Goal: Task Accomplishment & Management: Manage account settings

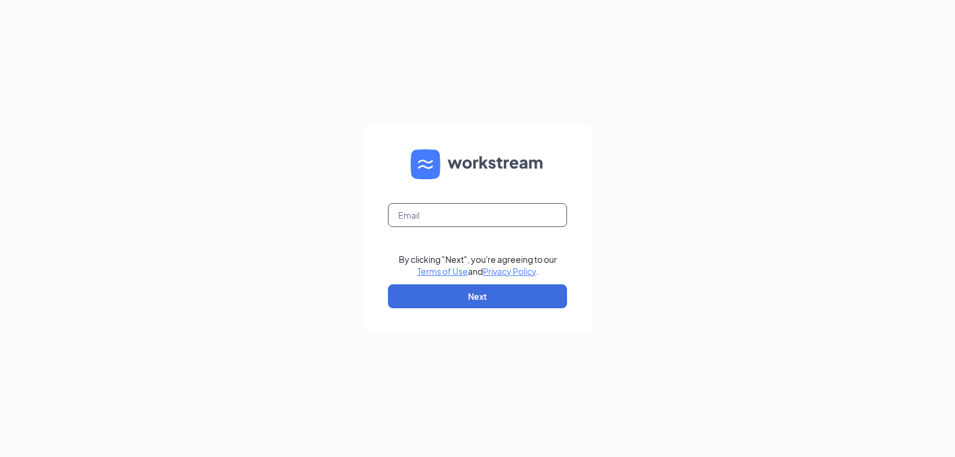
click at [438, 217] on input "text" at bounding box center [477, 215] width 179 height 24
type input "[PERSON_NAME][EMAIL_ADDRESS][DOMAIN_NAME]"
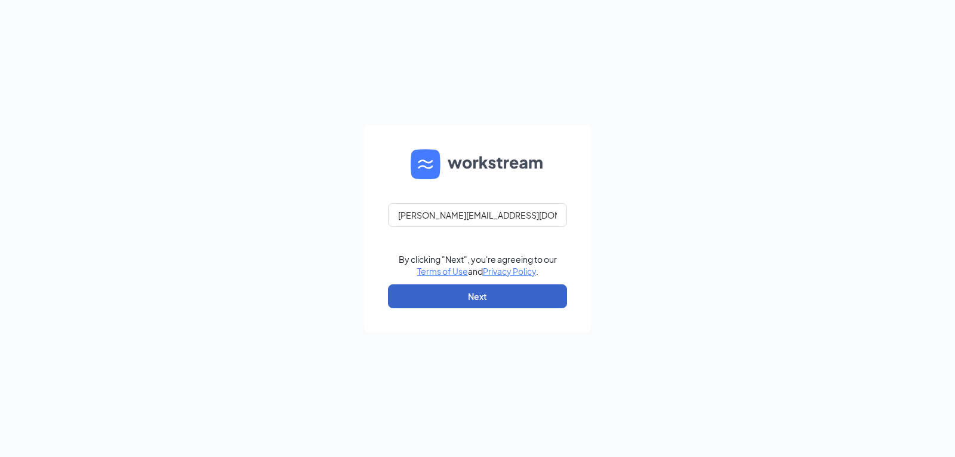
click at [466, 297] on button "Next" at bounding box center [477, 296] width 179 height 24
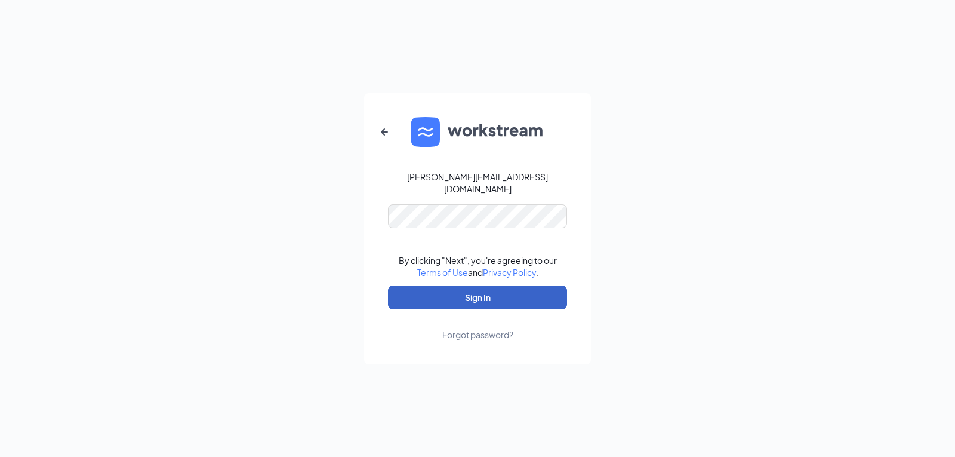
click at [468, 290] on button "Sign In" at bounding box center [477, 297] width 179 height 24
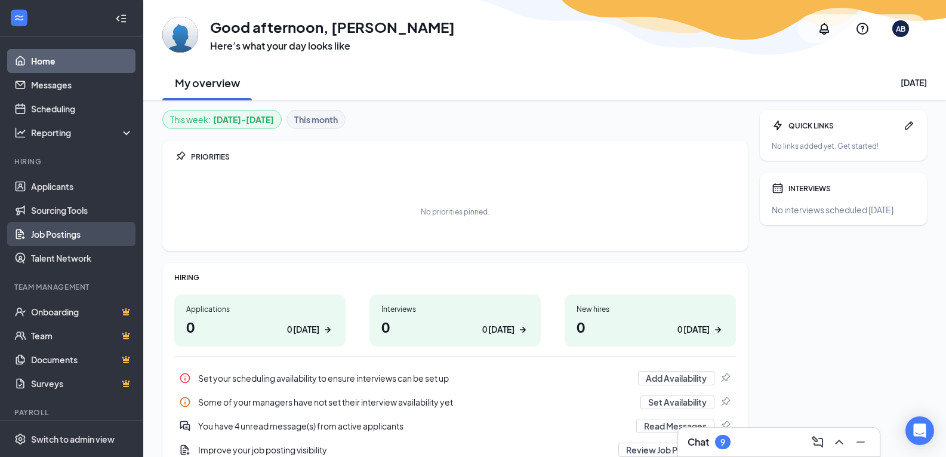
click at [59, 234] on link "Job Postings" at bounding box center [82, 234] width 102 height 24
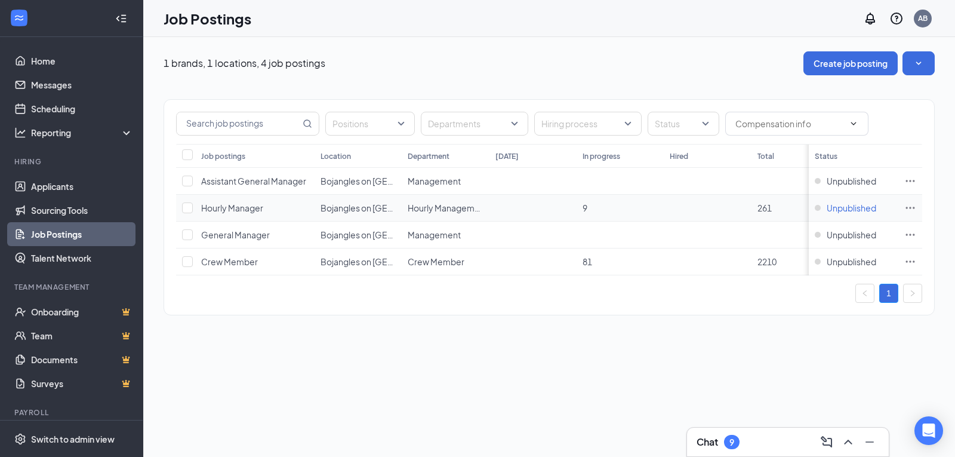
click at [833, 208] on span "Unpublished" at bounding box center [852, 208] width 50 height 12
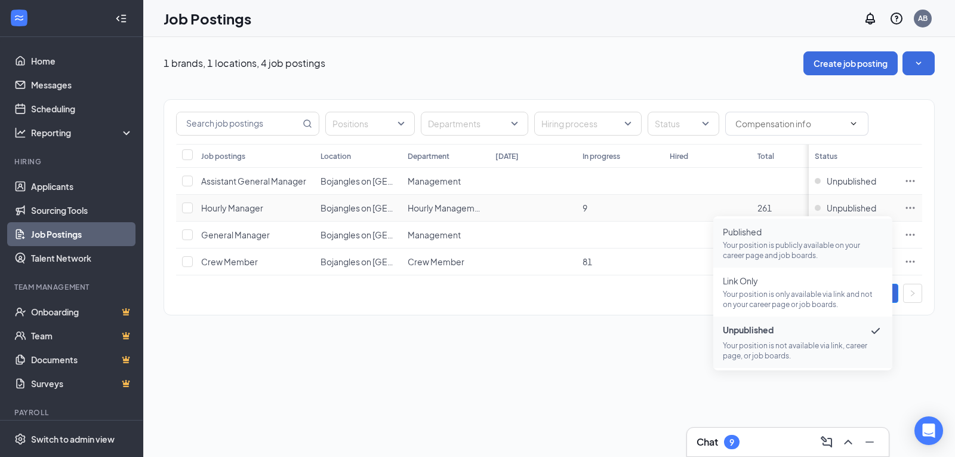
click at [739, 230] on span "Published" at bounding box center [803, 232] width 160 height 12
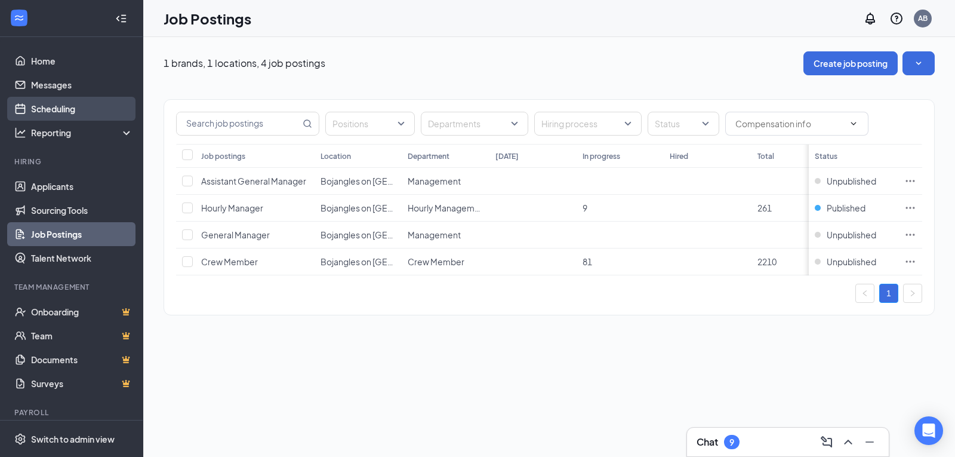
click at [55, 107] on link "Scheduling" at bounding box center [82, 109] width 102 height 24
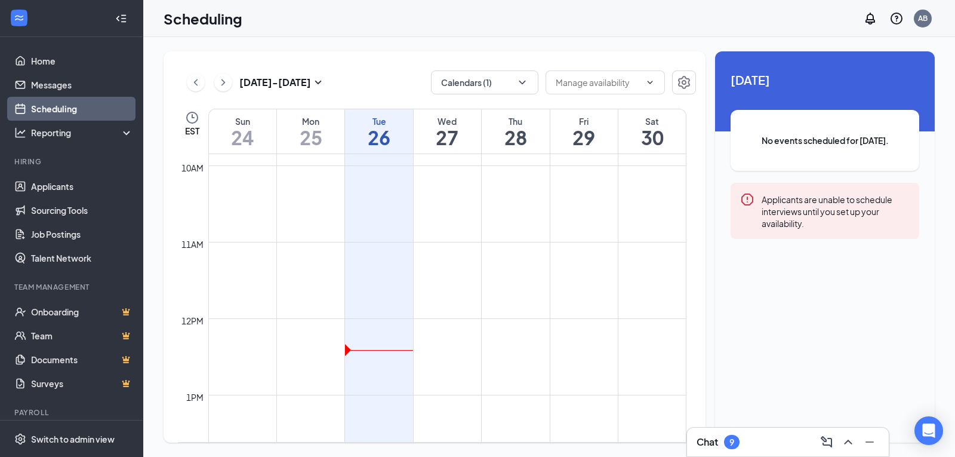
scroll to position [766, 0]
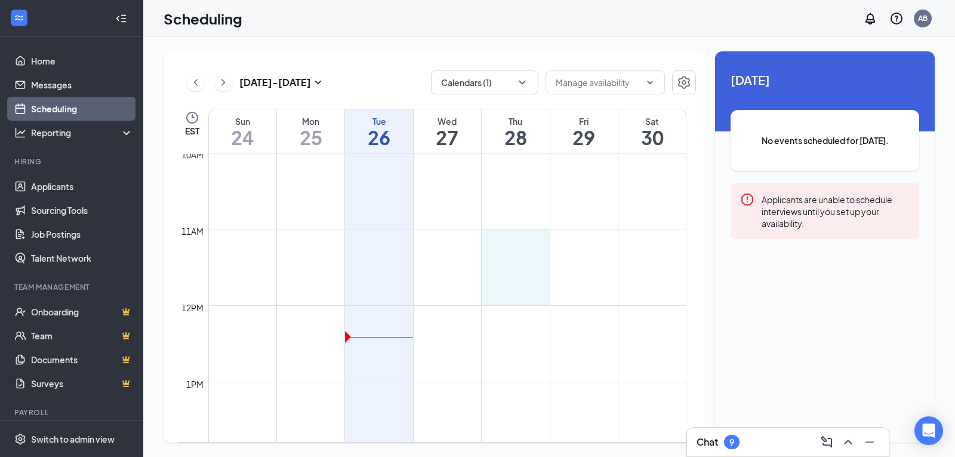
drag, startPoint x: 497, startPoint y: 231, endPoint x: 502, endPoint y: 290, distance: 59.3
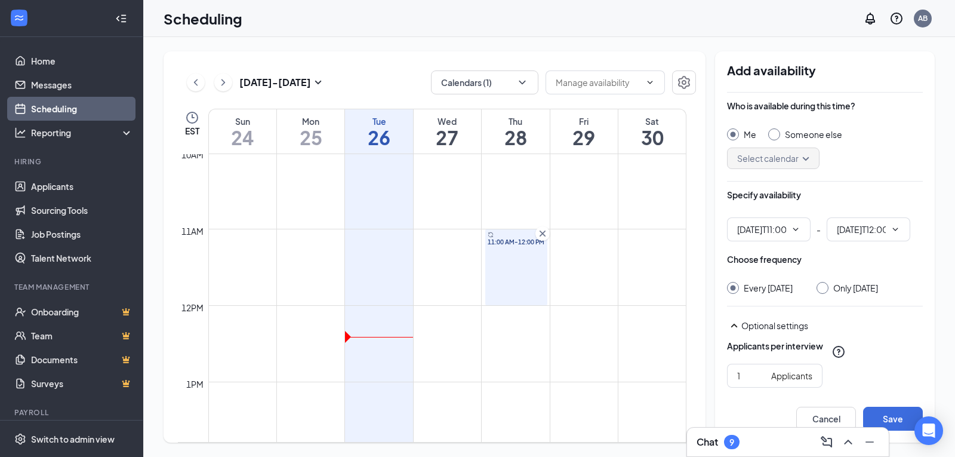
type input "11:00 AM"
type input "12:00 PM"
click at [825, 288] on input "Only Thursday, Aug 28" at bounding box center [821, 286] width 8 height 8
radio input "true"
radio input "false"
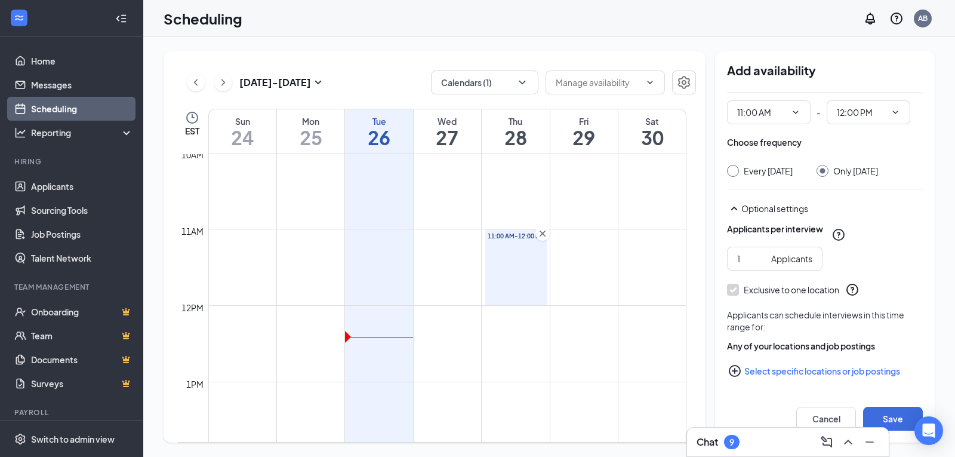
scroll to position [119, 0]
click at [761, 263] on input "2" at bounding box center [751, 258] width 29 height 13
click at [761, 263] on input "3" at bounding box center [751, 258] width 29 height 13
click at [761, 263] on input "4" at bounding box center [751, 258] width 29 height 13
click at [761, 263] on input "5" at bounding box center [751, 258] width 29 height 13
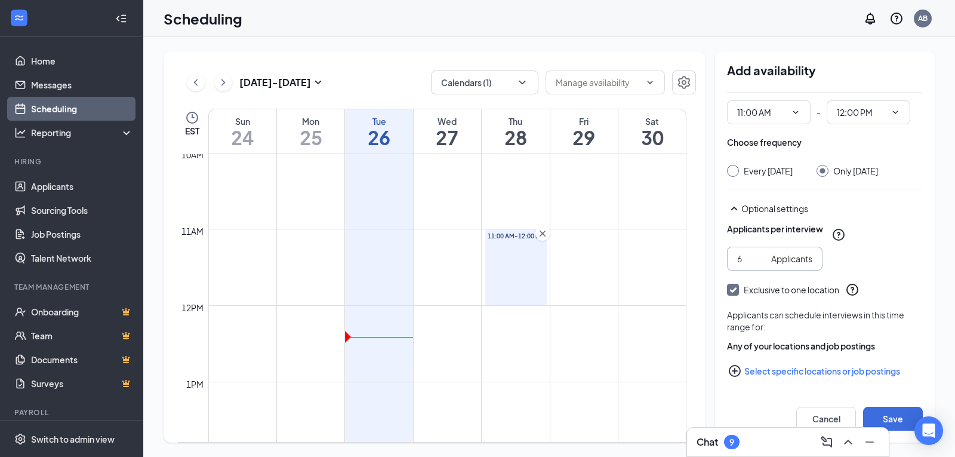
click at [761, 263] on input "6" at bounding box center [751, 258] width 29 height 13
click at [761, 263] on input "7" at bounding box center [751, 258] width 29 height 13
type input "8"
click at [761, 263] on input "8" at bounding box center [751, 258] width 29 height 13
click at [888, 419] on button "Save" at bounding box center [893, 419] width 60 height 24
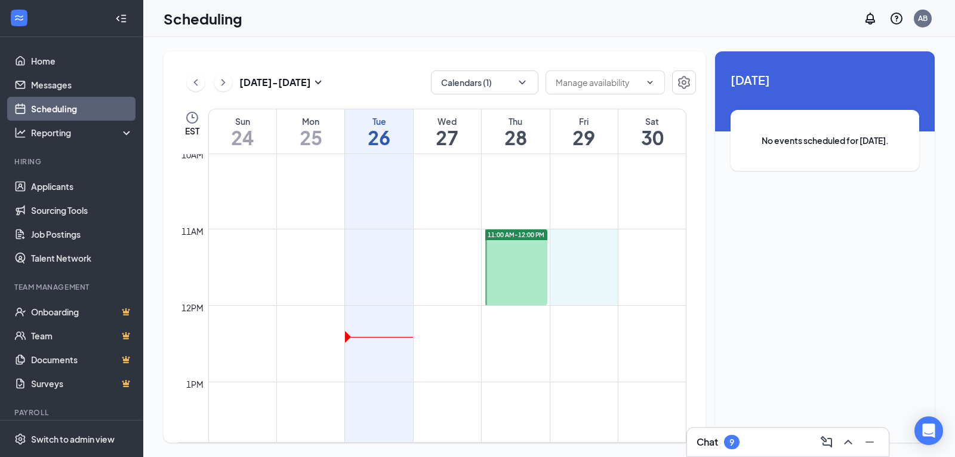
drag, startPoint x: 573, startPoint y: 231, endPoint x: 574, endPoint y: 286, distance: 54.9
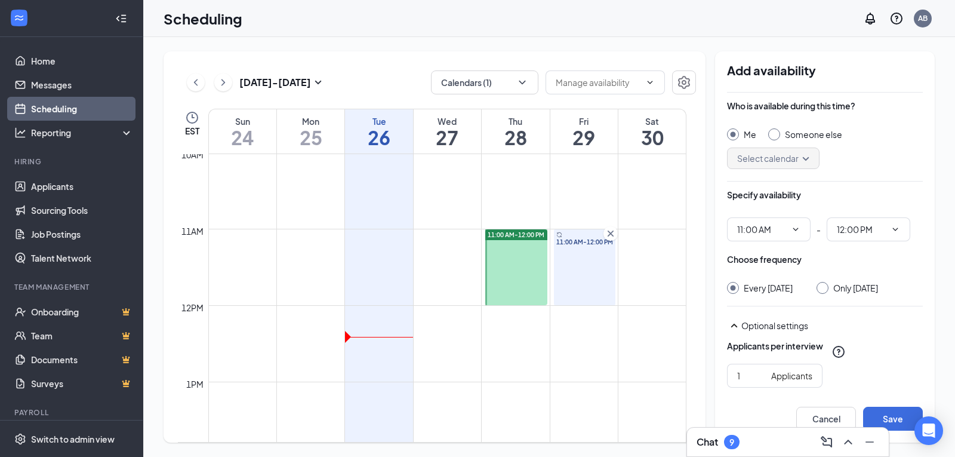
type input "11:00 AM"
type input "12:00 PM"
click at [823, 288] on input "Only Friday, Aug 29" at bounding box center [821, 286] width 8 height 8
radio input "true"
radio input "false"
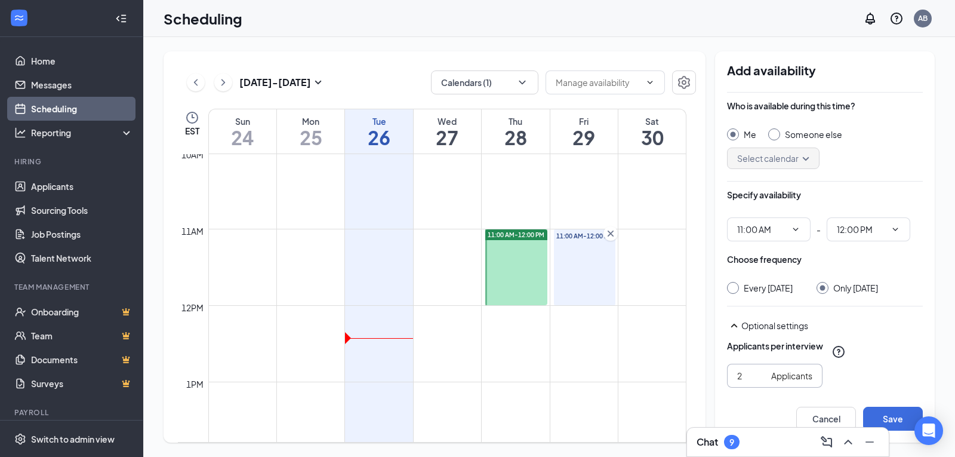
click at [761, 372] on input "2" at bounding box center [751, 375] width 29 height 13
click at [761, 372] on input "3" at bounding box center [751, 375] width 29 height 13
click at [761, 372] on input "4" at bounding box center [751, 375] width 29 height 13
click at [761, 372] on input "5" at bounding box center [751, 375] width 29 height 13
click at [761, 372] on input "6" at bounding box center [751, 375] width 29 height 13
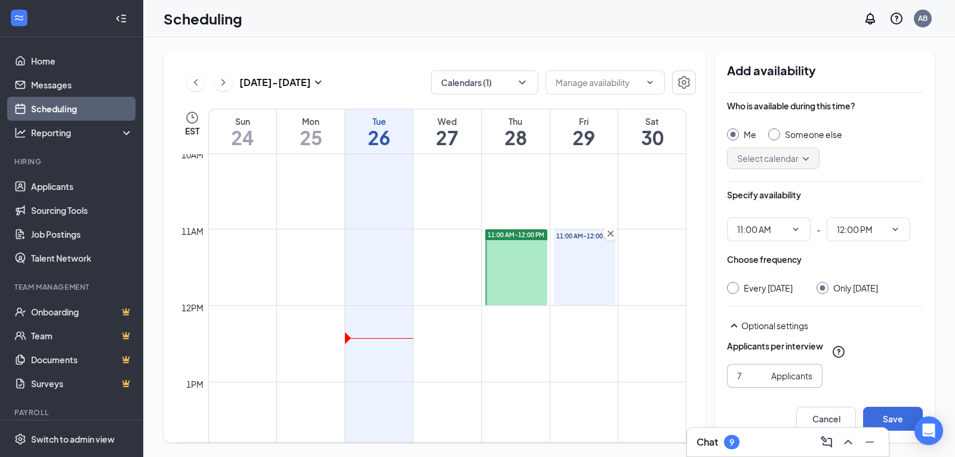
click at [761, 372] on input "7" at bounding box center [751, 375] width 29 height 13
type input "8"
click at [761, 372] on input "8" at bounding box center [751, 375] width 29 height 13
click at [890, 416] on button "Save" at bounding box center [893, 419] width 60 height 24
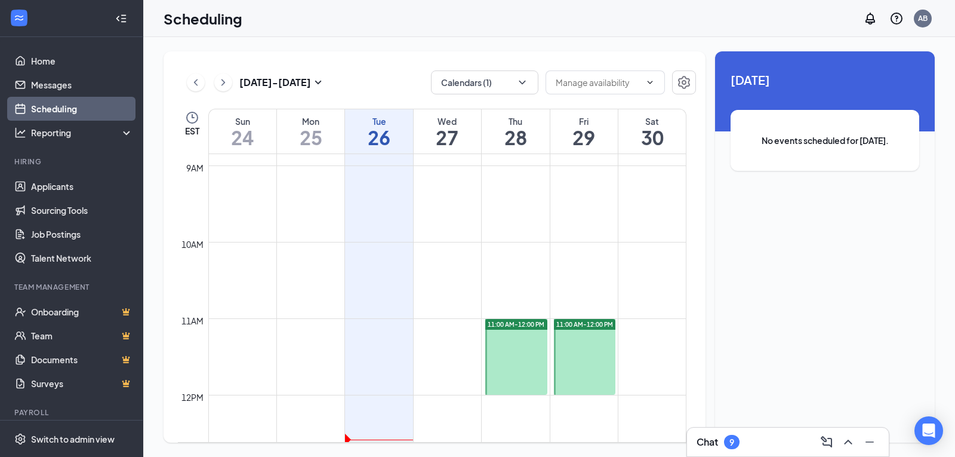
scroll to position [706, 0]
